Goal: Transaction & Acquisition: Book appointment/travel/reservation

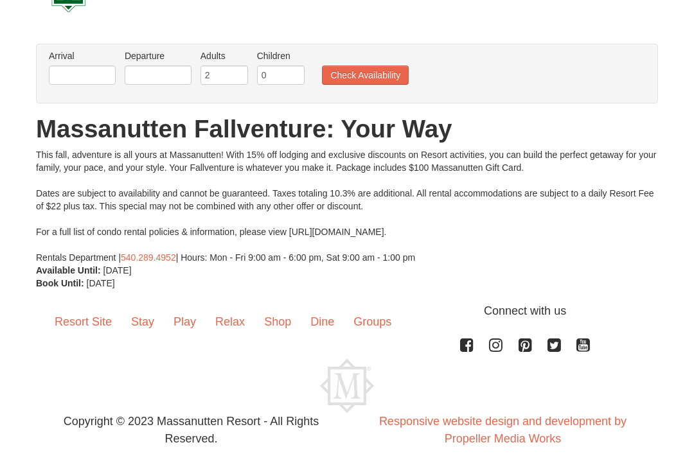
scroll to position [57, 0]
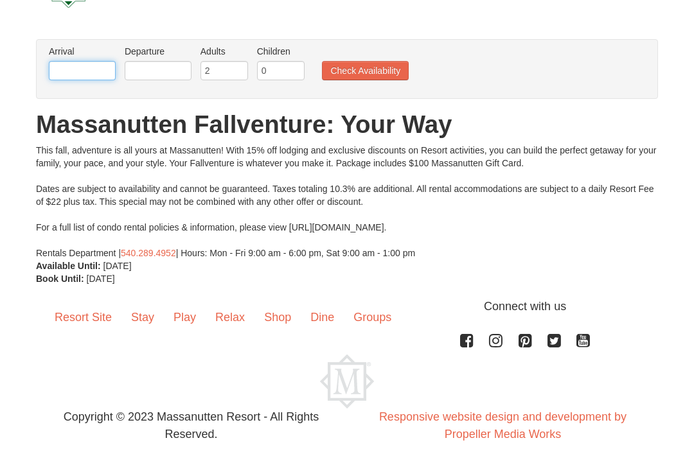
click at [97, 64] on input "text" at bounding box center [82, 70] width 67 height 19
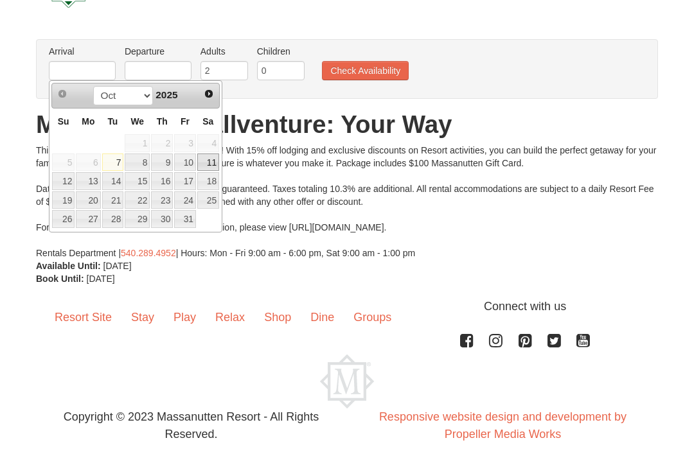
click at [211, 166] on link "11" at bounding box center [208, 163] width 22 height 18
type input "[DATE]"
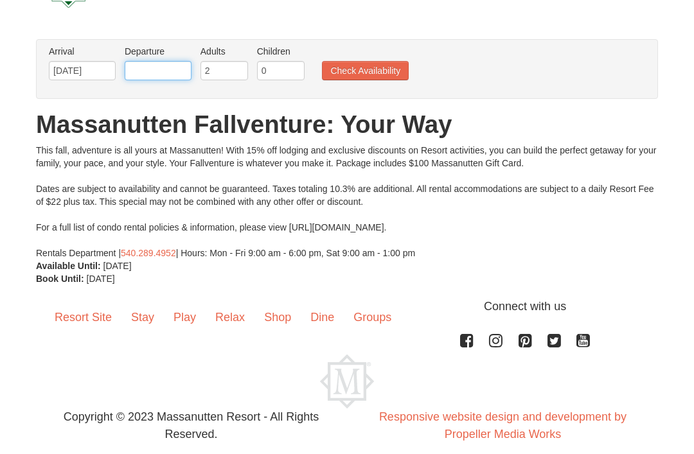
click at [181, 76] on input "text" at bounding box center [158, 70] width 67 height 19
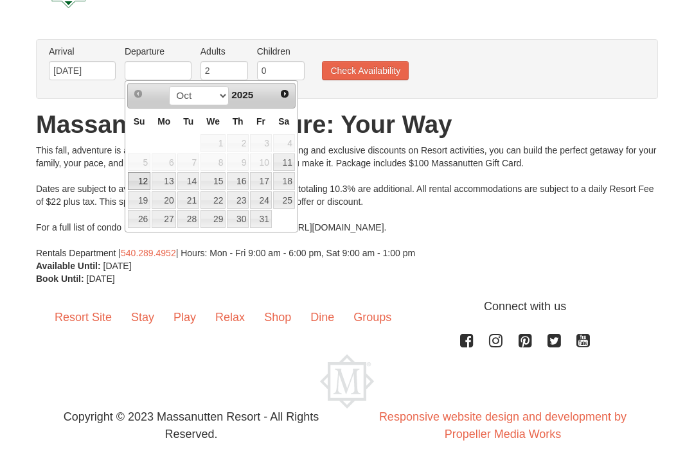
click at [143, 184] on link "12" at bounding box center [139, 181] width 22 height 18
type input "[DATE]"
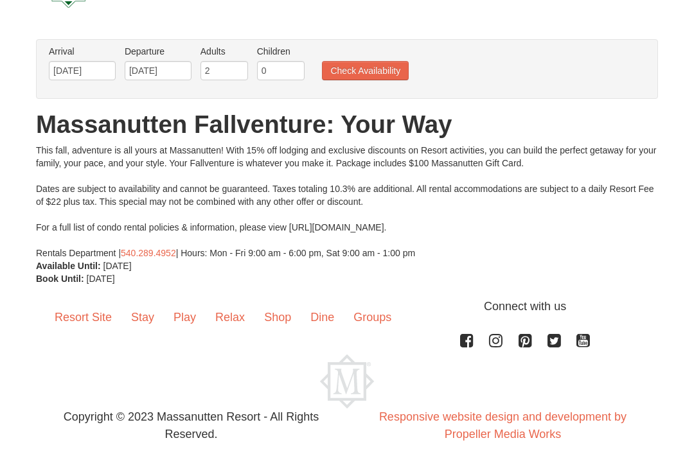
click at [377, 67] on button "Check Availability" at bounding box center [365, 70] width 87 height 19
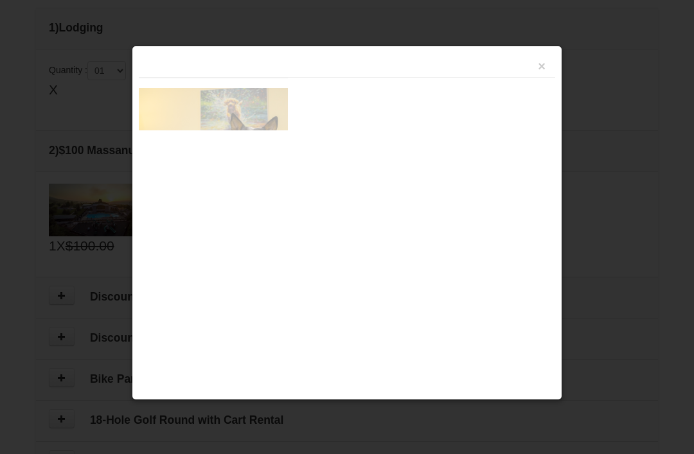
scroll to position [347, 0]
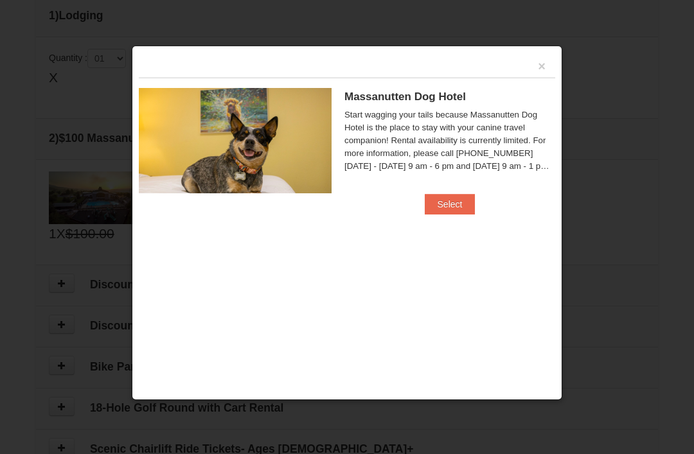
click at [545, 60] on button "×" at bounding box center [542, 66] width 8 height 13
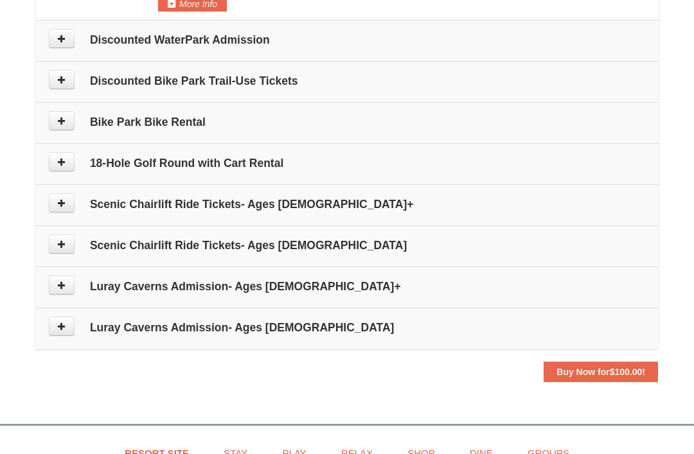
scroll to position [592, 0]
click at [63, 204] on icon at bounding box center [61, 202] width 9 height 9
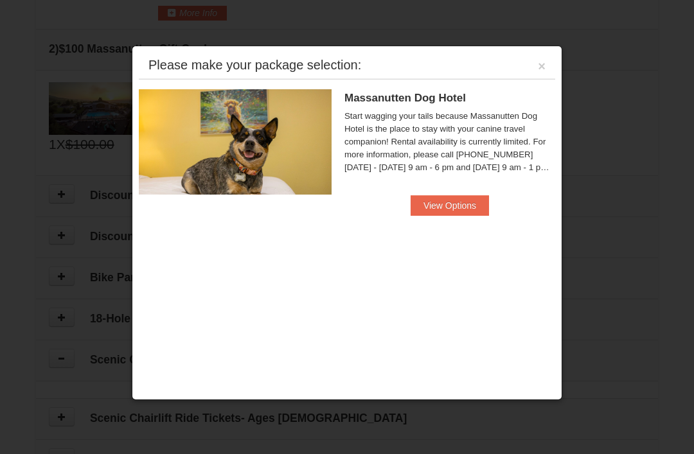
scroll to position [396, 0]
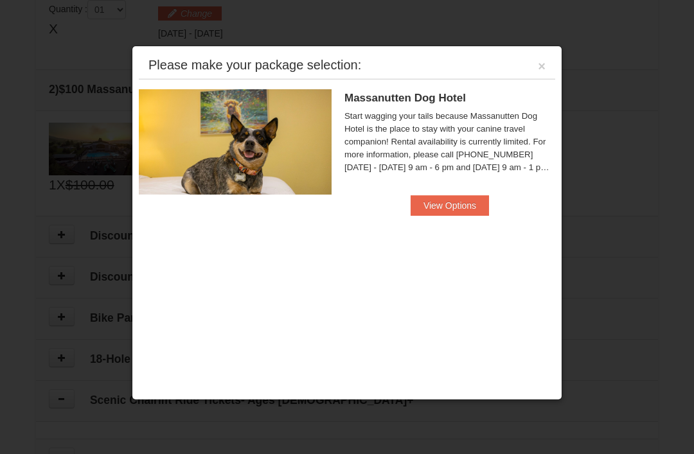
click at [544, 67] on button "×" at bounding box center [542, 66] width 8 height 13
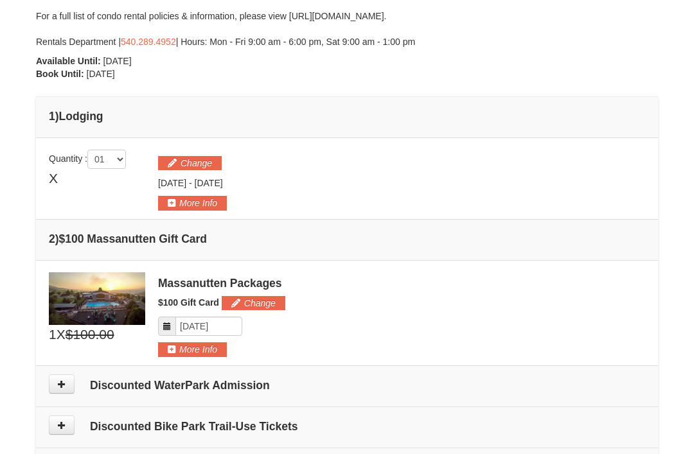
scroll to position [245, 0]
click at [210, 204] on button "More Info" at bounding box center [192, 204] width 69 height 14
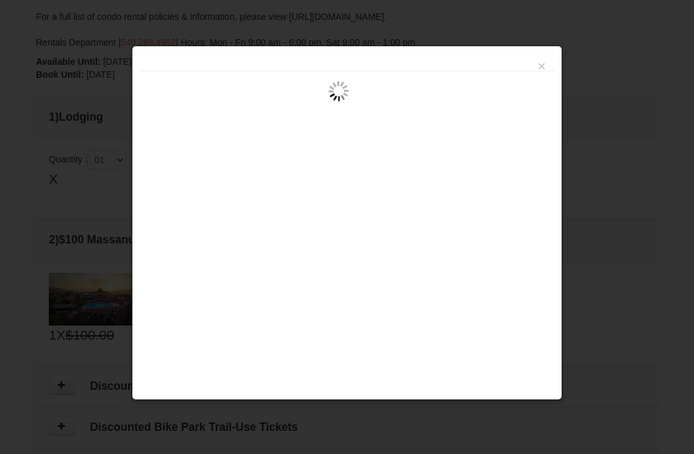
click at [545, 67] on button "×" at bounding box center [542, 66] width 8 height 13
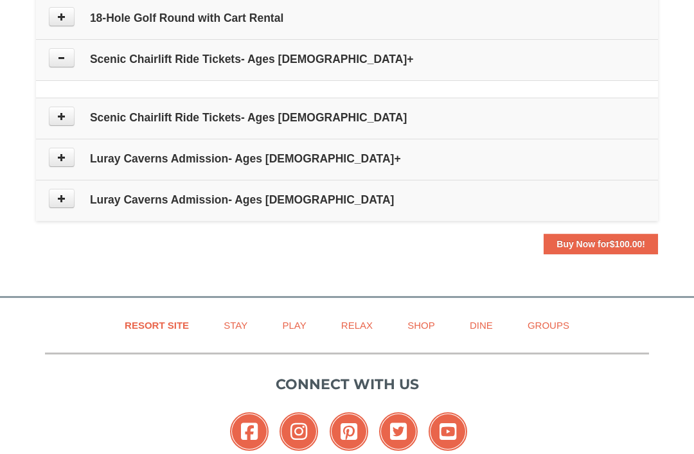
scroll to position [737, 0]
click at [606, 243] on strong "Buy Now for $100.00 !" at bounding box center [600, 244] width 89 height 10
click at [620, 239] on span "$100.00" at bounding box center [626, 244] width 33 height 10
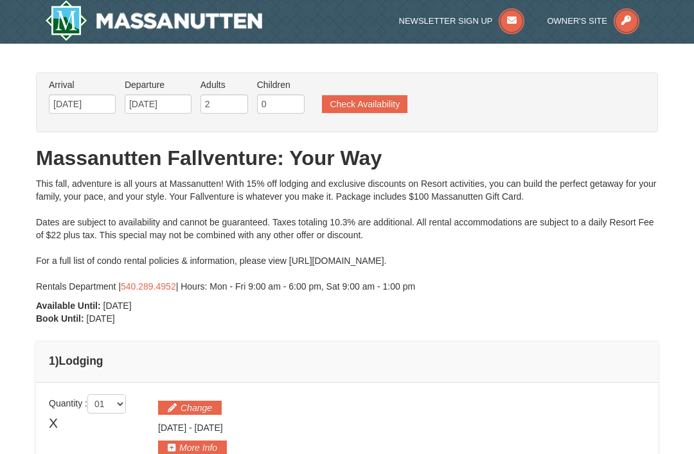
scroll to position [0, 0]
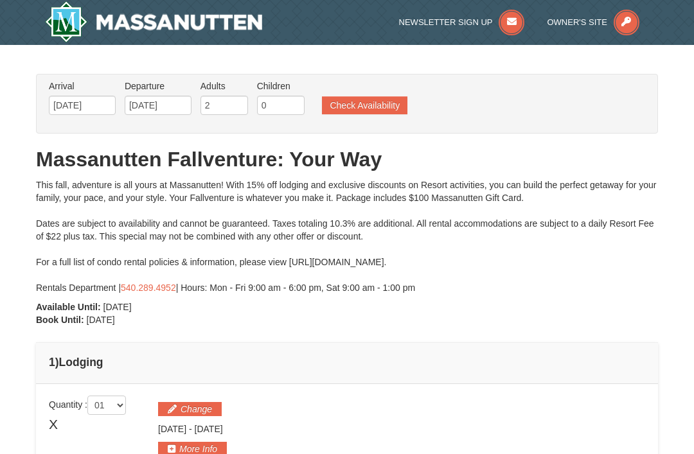
click at [373, 105] on button "Check Availability" at bounding box center [364, 105] width 85 height 18
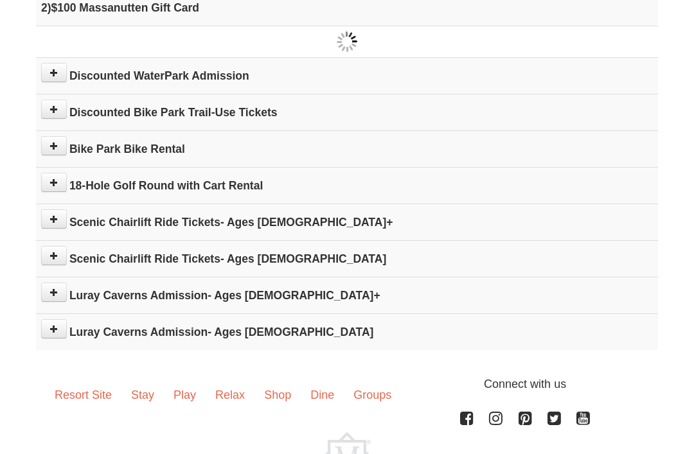
scroll to position [520, 0]
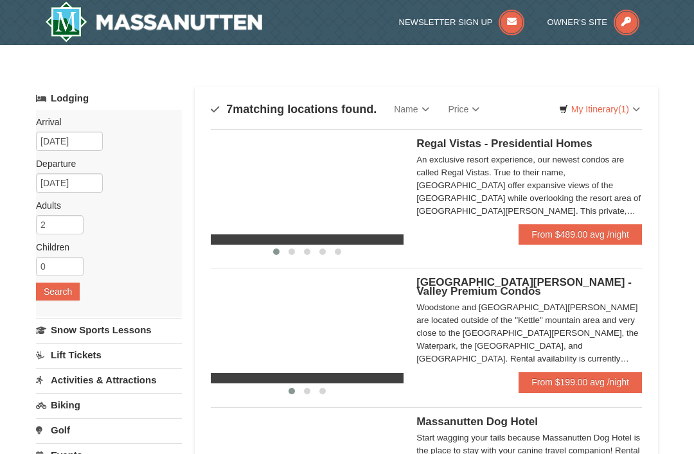
select select "10"
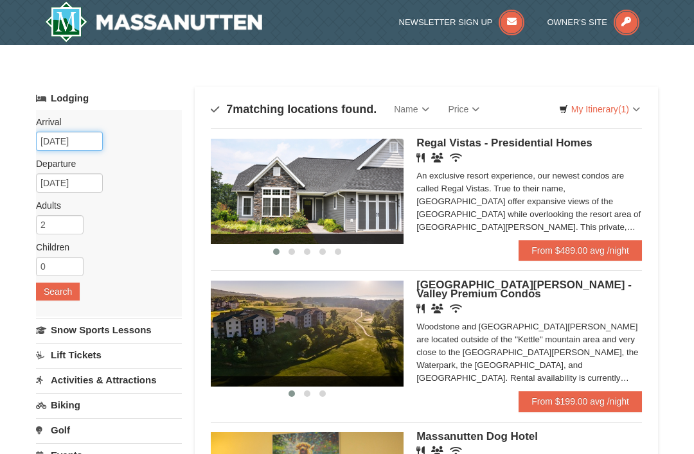
click at [80, 144] on input "[DATE]" at bounding box center [69, 141] width 67 height 19
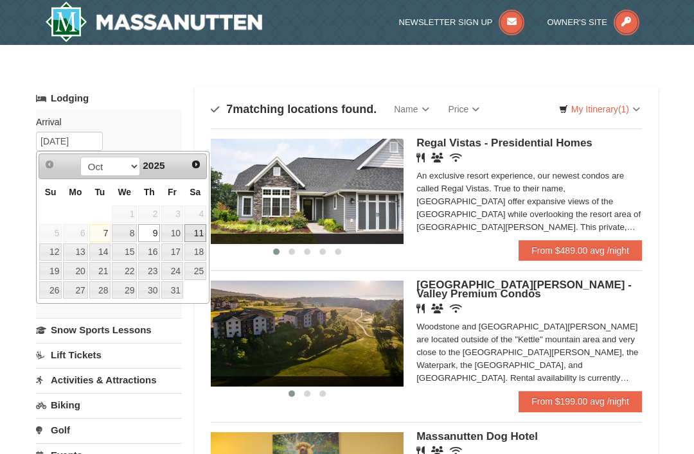
click at [197, 239] on link "11" at bounding box center [195, 233] width 22 height 18
type input "[DATE]"
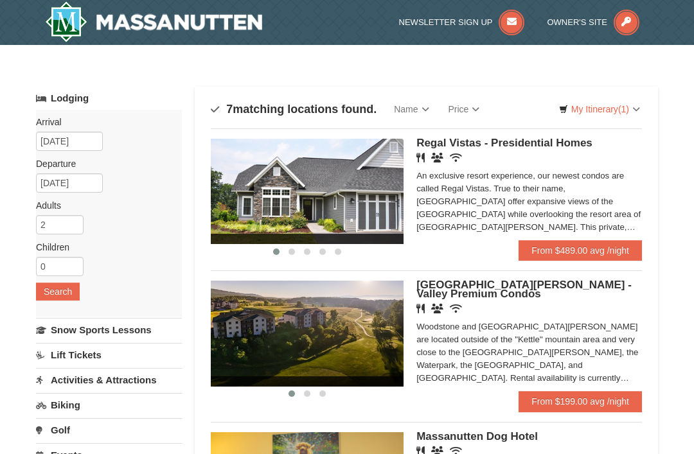
click at [58, 290] on button "Search" at bounding box center [58, 292] width 44 height 18
